Goal: Task Accomplishment & Management: Manage account settings

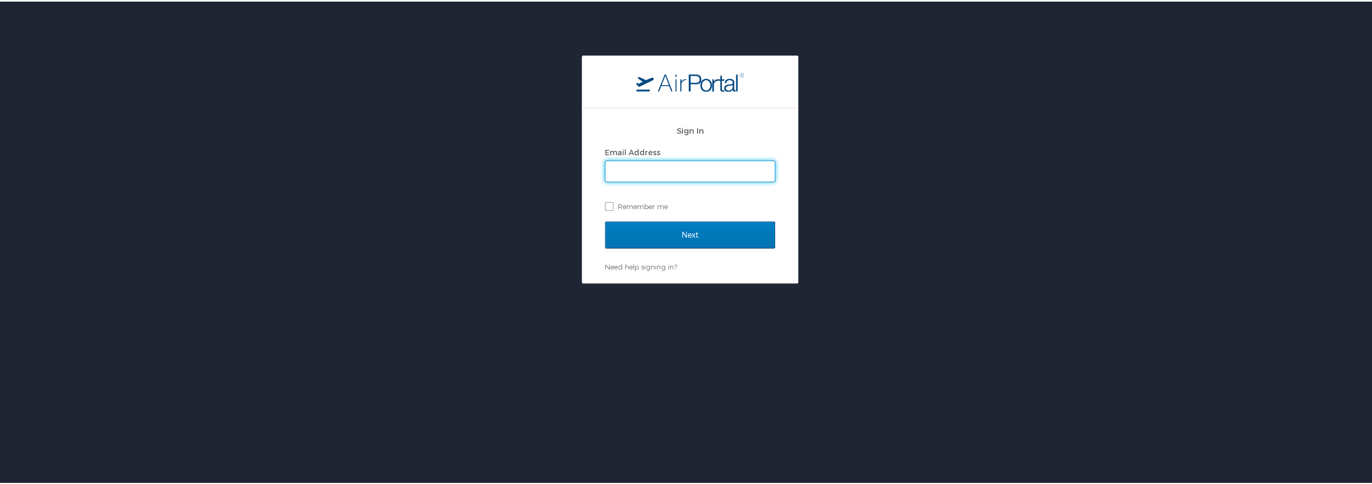
click at [687, 173] on input "Email Address" at bounding box center [689, 170] width 169 height 20
type input "[PERSON_NAME][EMAIL_ADDRESS][PERSON_NAME][DOMAIN_NAME]"
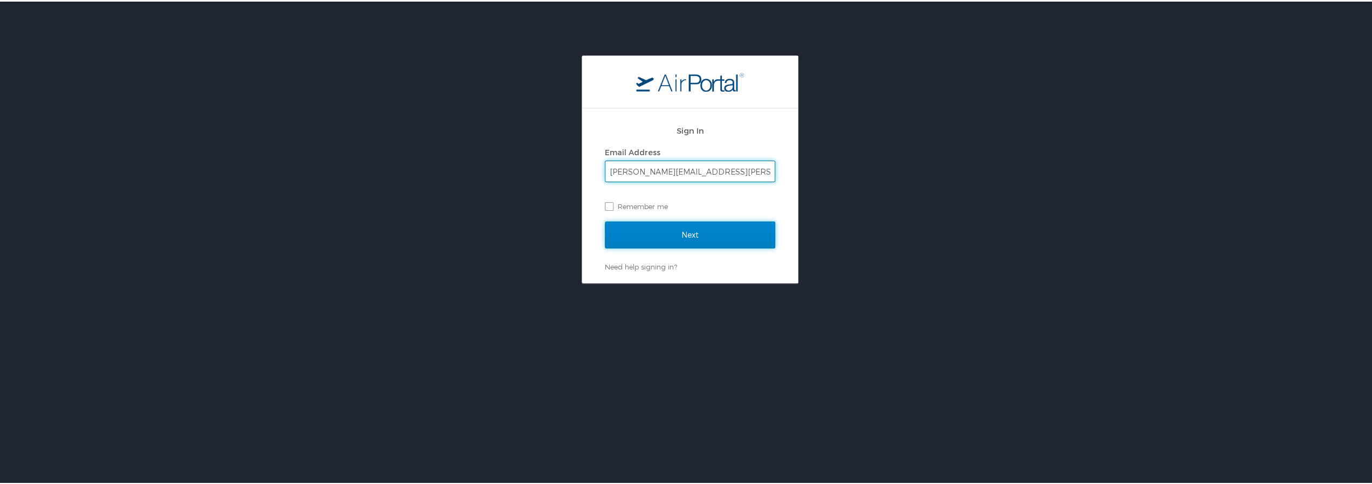
click at [638, 239] on input "Next" at bounding box center [690, 233] width 170 height 27
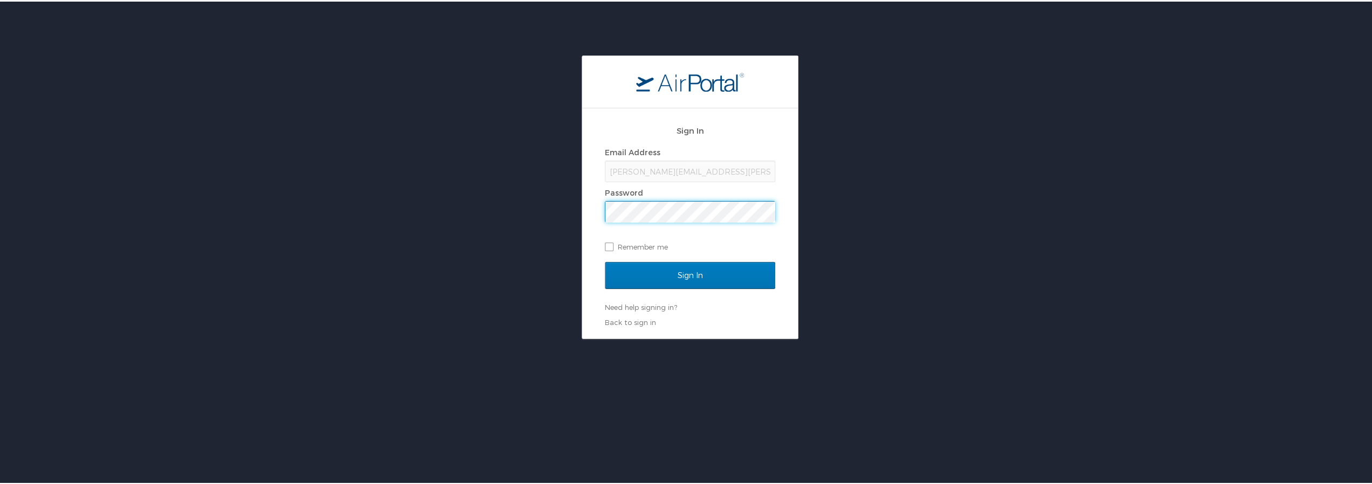
click at [635, 198] on div "Password" at bounding box center [690, 191] width 170 height 16
click at [605, 260] on input "Sign In" at bounding box center [690, 273] width 170 height 27
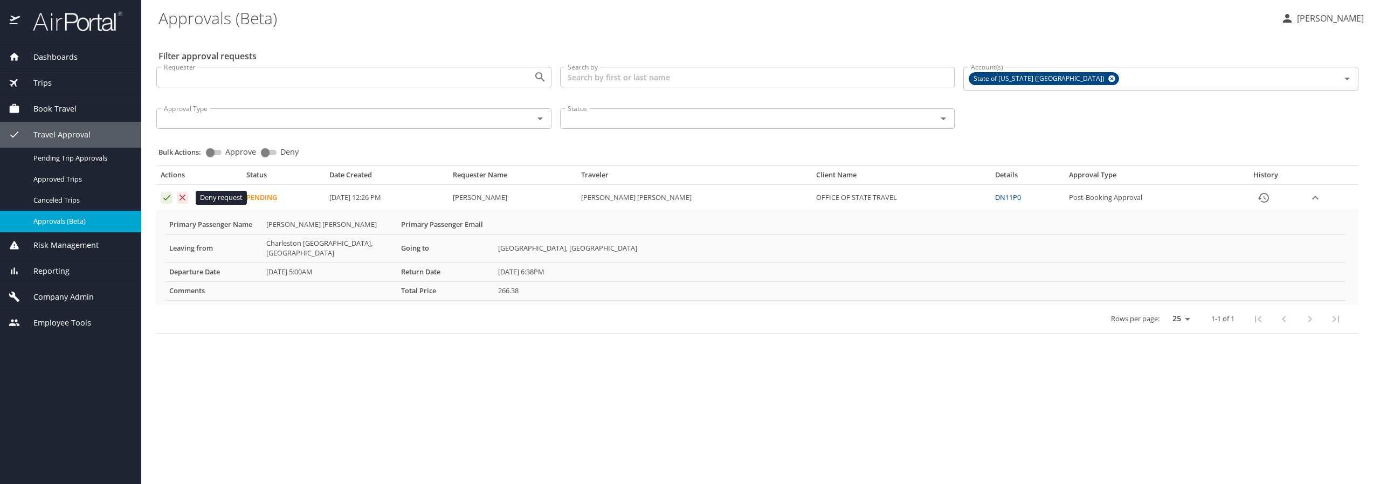
click at [185, 197] on icon "Approval table" at bounding box center [182, 197] width 10 height 10
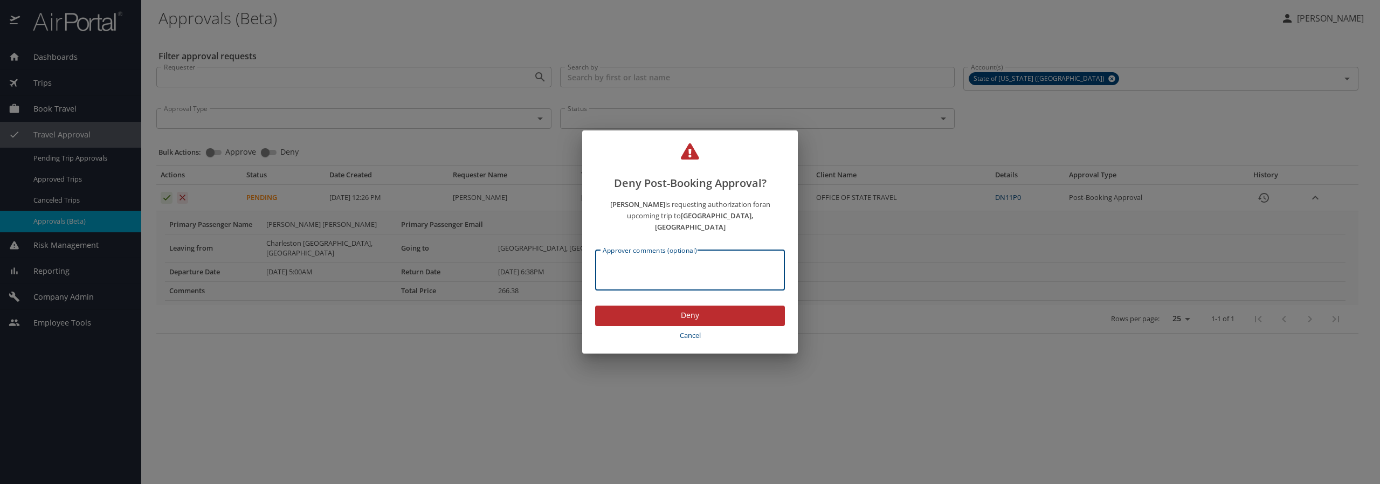
click at [615, 266] on textarea "Approver comments (optional)" at bounding box center [690, 270] width 175 height 20
type textarea "Wrong approver agency selected."
click at [649, 309] on span "Deny" at bounding box center [690, 315] width 172 height 13
